Goal: Information Seeking & Learning: Find contact information

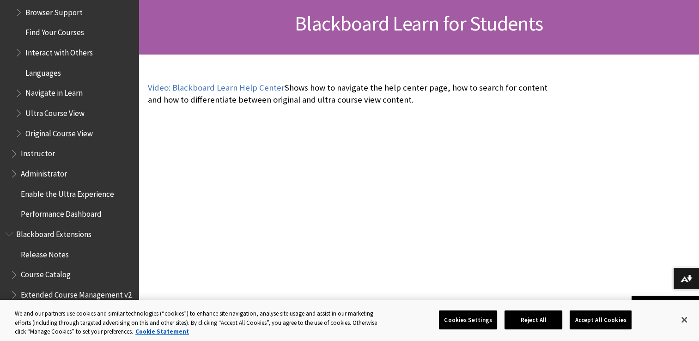
scroll to position [982, 0]
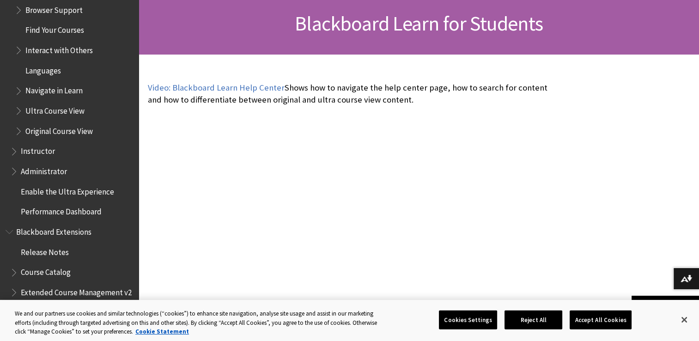
click at [40, 152] on span "Instructor" at bounding box center [38, 150] width 34 height 12
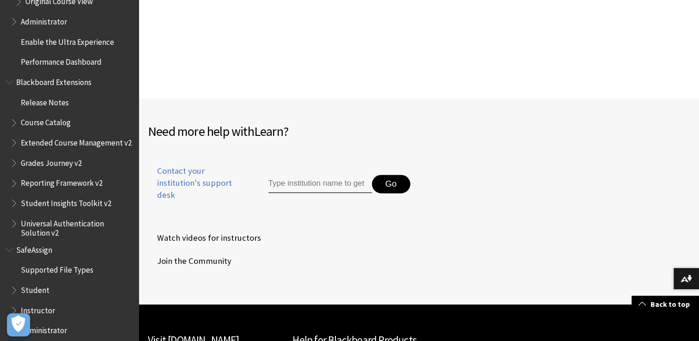
scroll to position [1171, 0]
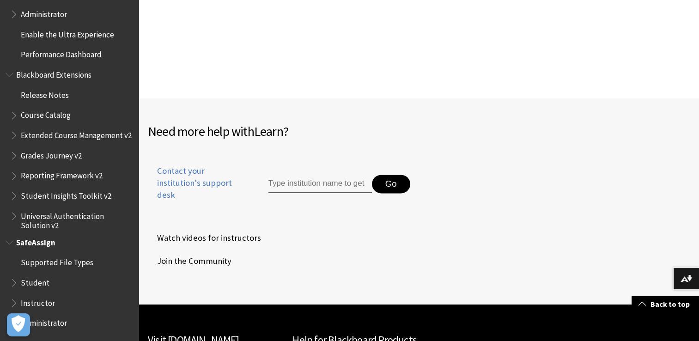
click at [31, 287] on span "Student" at bounding box center [35, 281] width 29 height 12
click at [9, 287] on ul "Supported File Types Student Instructor Administrator" at bounding box center [69, 293] width 127 height 76
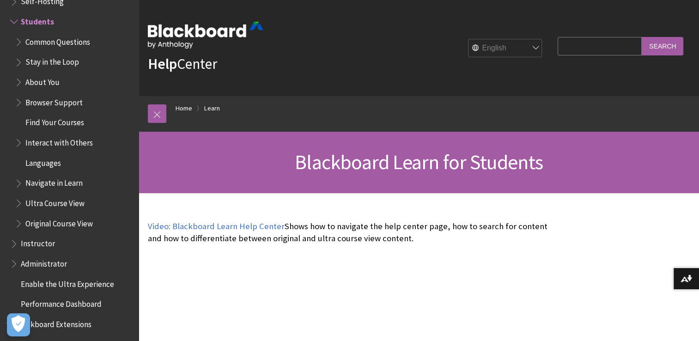
click at [577, 45] on input "Search Query" at bounding box center [599, 46] width 84 height 18
click at [576, 46] on input "contacst in" at bounding box center [599, 46] width 84 height 18
type input "contacstrctort in"
click at [641, 37] on input "Search" at bounding box center [662, 46] width 42 height 18
